Goal: Book appointment/travel/reservation

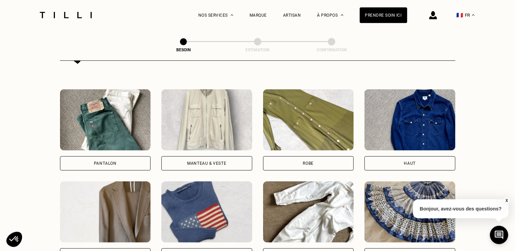
scroll to position [295, 0]
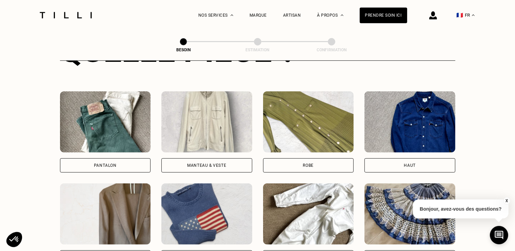
click at [96, 158] on div "Pantalon" at bounding box center [105, 165] width 91 height 14
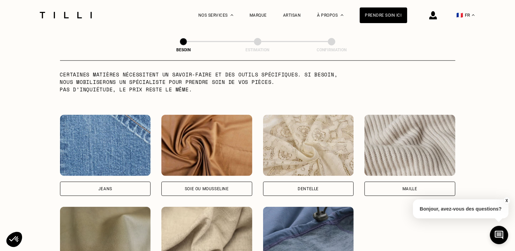
scroll to position [729, 0]
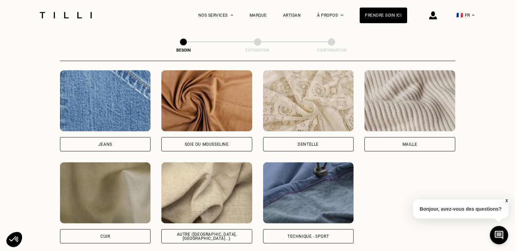
click at [138, 137] on div "Jeans" at bounding box center [105, 144] width 91 height 14
select select "FR"
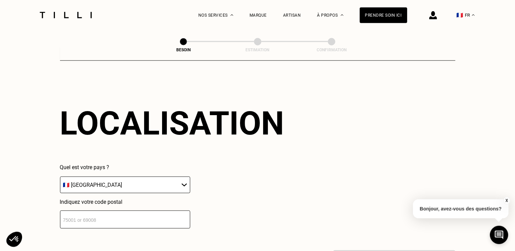
scroll to position [911, 0]
click at [121, 219] on input "number" at bounding box center [125, 219] width 130 height 18
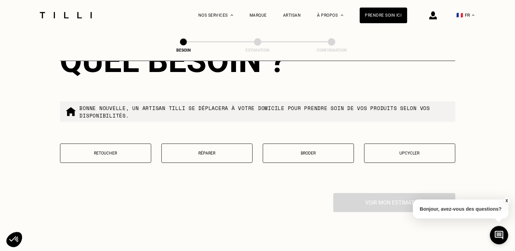
scroll to position [1152, 0]
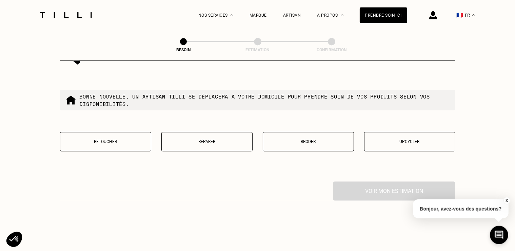
type input "31100"
click at [197, 139] on p "Réparer" at bounding box center [207, 141] width 84 height 5
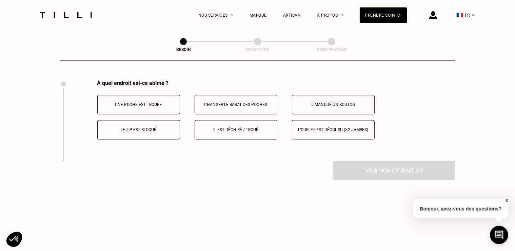
scroll to position [1254, 0]
click at [135, 127] on p "Le zip est bloqué" at bounding box center [138, 129] width 75 height 5
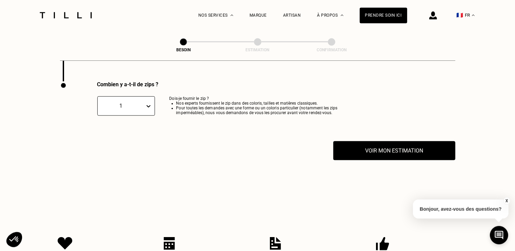
scroll to position [1335, 0]
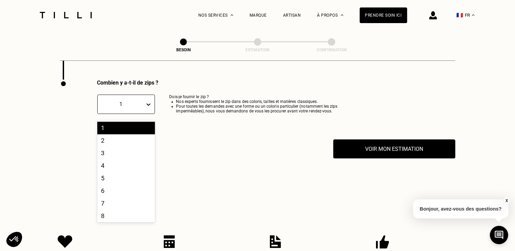
click at [151, 101] on icon at bounding box center [148, 104] width 7 height 7
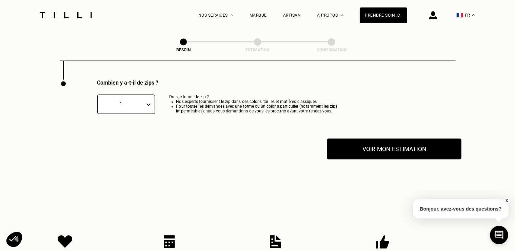
click at [400, 147] on button "Voir mon estimation" at bounding box center [394, 148] width 134 height 21
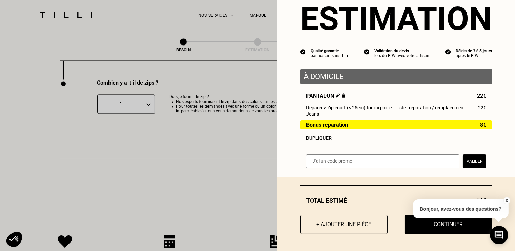
scroll to position [24, 0]
click at [345, 225] on button "+ Ajouter une pièce" at bounding box center [344, 224] width 96 height 21
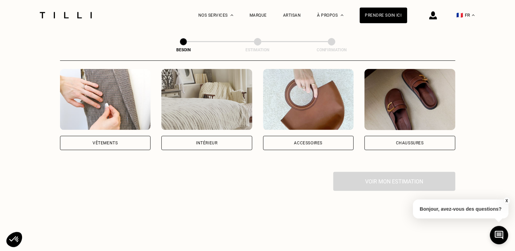
scroll to position [135, 0]
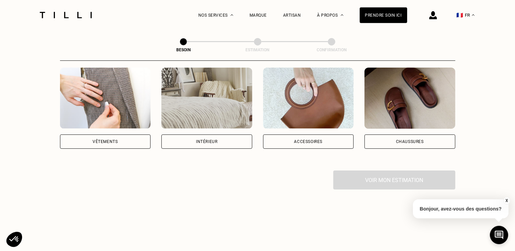
click at [96, 136] on div "Vêtements" at bounding box center [105, 141] width 91 height 14
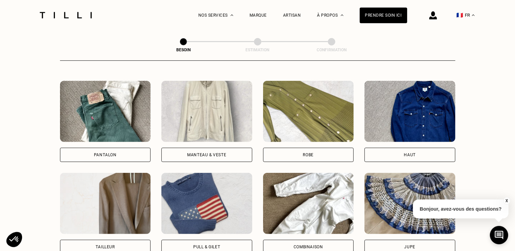
scroll to position [356, 0]
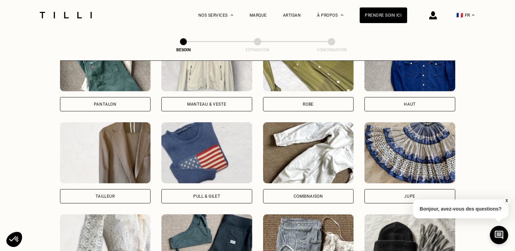
click at [215, 102] on div "Manteau & Veste" at bounding box center [206, 104] width 39 height 4
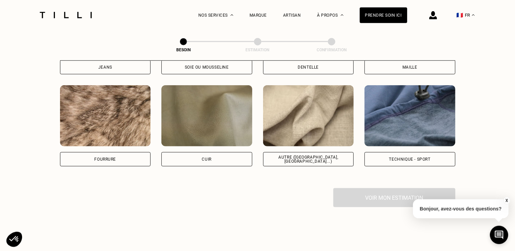
scroll to position [824, 0]
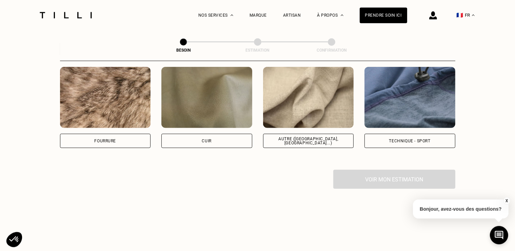
click at [413, 138] on div "Technique - Sport" at bounding box center [409, 140] width 41 height 4
select select "FR"
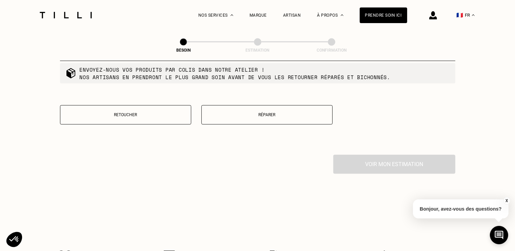
scroll to position [1218, 0]
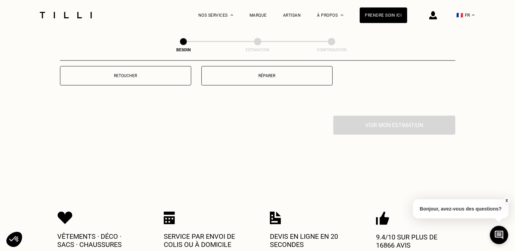
click at [241, 81] on button "Réparer" at bounding box center [266, 75] width 131 height 19
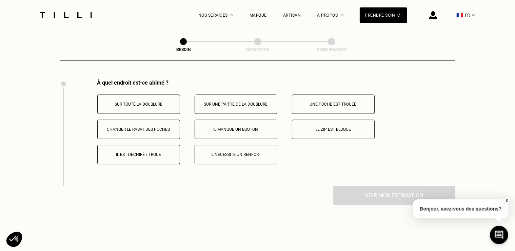
scroll to position [1254, 0]
click at [318, 130] on button "Le zip est bloqué" at bounding box center [333, 128] width 83 height 19
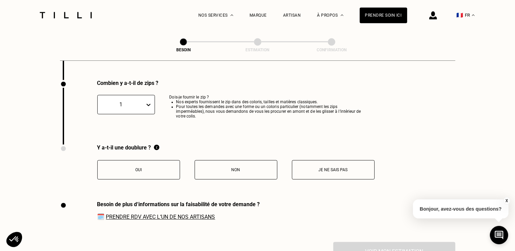
scroll to position [1361, 0]
click at [141, 163] on button "Oui" at bounding box center [138, 168] width 83 height 19
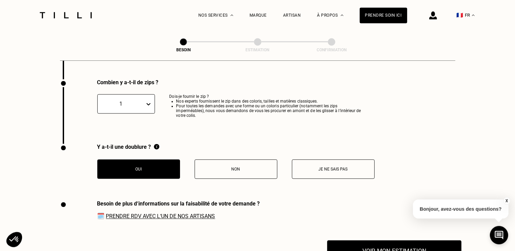
click at [366, 246] on button "Voir mon estimation" at bounding box center [394, 250] width 134 height 21
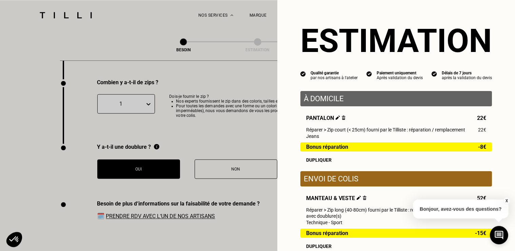
drag, startPoint x: 509, startPoint y: 132, endPoint x: 511, endPoint y: 156, distance: 24.5
click at [511, 156] on div "Estimation Qualité garantie par nos artisans à l'atelier Paiement uniquement Ap…" at bounding box center [396, 125] width 238 height 251
click at [496, 167] on div "Estimation Qualité garantie par nos artisans à l'atelier Paiement uniquement Ap…" at bounding box center [396, 142] width 238 height 285
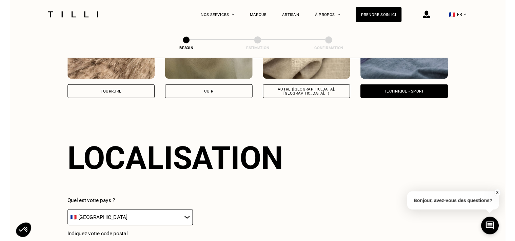
scroll to position [861, 0]
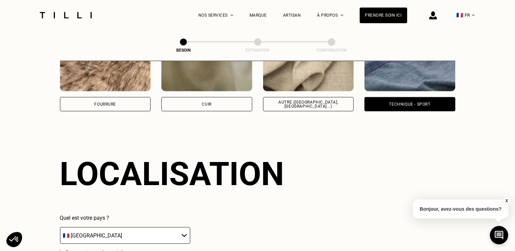
click at [436, 15] on img at bounding box center [433, 15] width 8 height 8
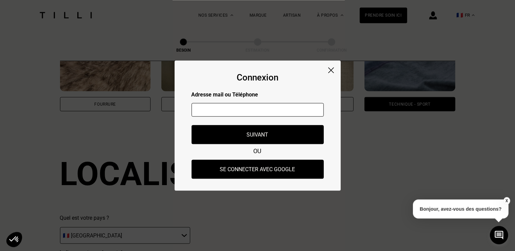
click at [333, 67] on div "Connexion Adresse mail ou Téléphone Adresse mail ou numéro de téléphone non val…" at bounding box center [258, 125] width 166 height 130
click at [328, 69] on div "Connexion Adresse mail ou Téléphone Adresse mail ou numéro de téléphone non val…" at bounding box center [258, 125] width 166 height 130
click at [330, 69] on img at bounding box center [331, 70] width 6 height 6
